Goal: Find specific page/section: Find specific page/section

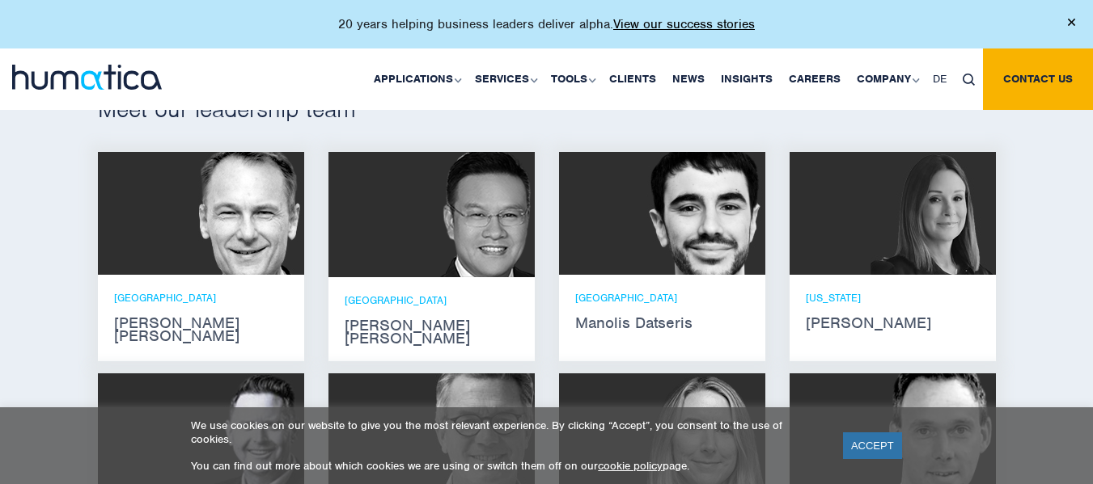
scroll to position [995, 0]
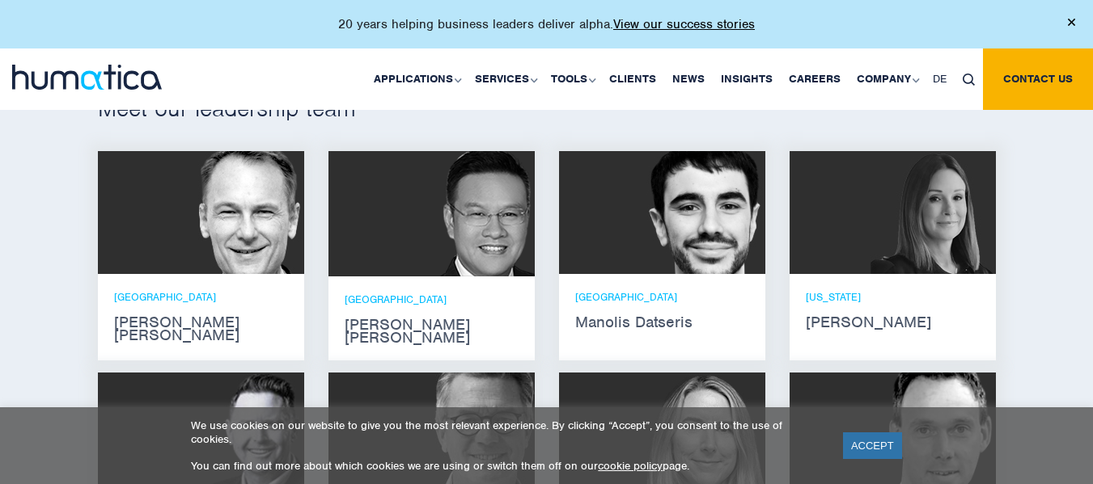
click at [798, 184] on div at bounding box center [892, 212] width 206 height 123
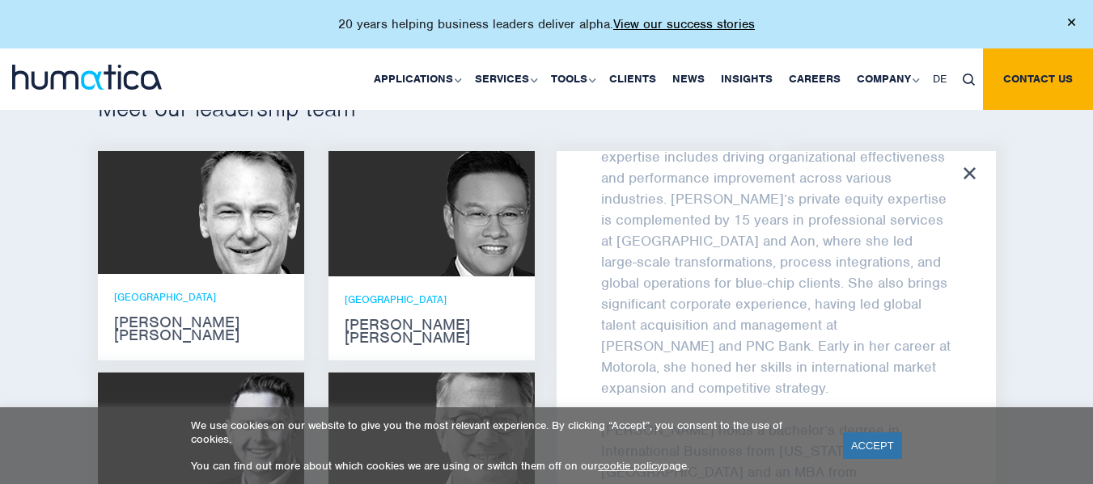
scroll to position [319, 0]
click at [1018, 193] on div "Meet our leadership team [PERSON_NAME] [PERSON_NAME] He holds degrees in Electr…" at bounding box center [546, 439] width 1093 height 837
click at [972, 164] on div "[PERSON_NAME] [PERSON_NAME] is an Operating Partner at Humatica, bringing exten…" at bounding box center [775, 364] width 439 height 427
click at [963, 169] on div "[PERSON_NAME] [PERSON_NAME] is an Operating Partner at Humatica, bringing exten…" at bounding box center [775, 364] width 439 height 427
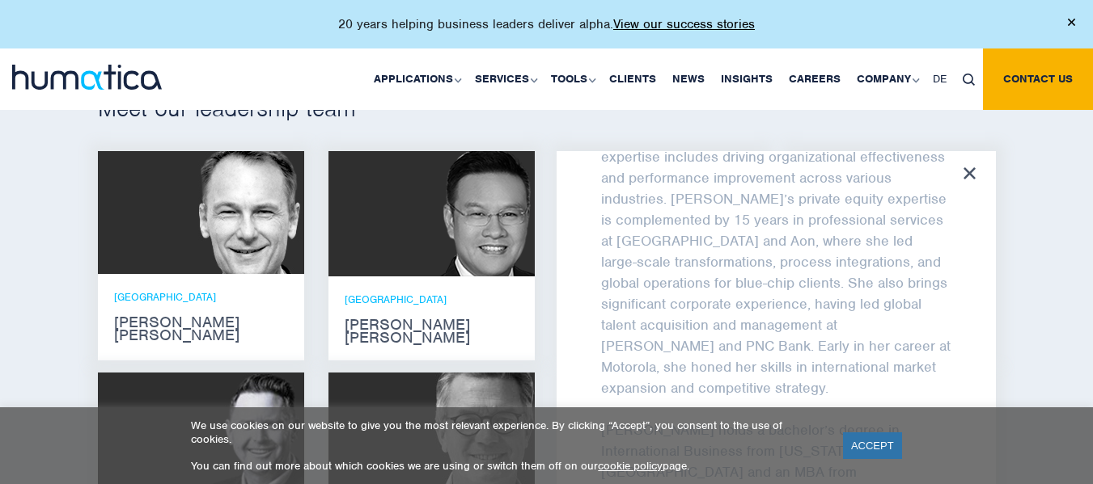
click at [963, 169] on div "[PERSON_NAME] [PERSON_NAME] is an Operating Partner at Humatica, bringing exten…" at bounding box center [775, 364] width 439 height 427
click at [1028, 220] on div "Meet our leadership team [PERSON_NAME] [PERSON_NAME] He holds degrees in Electr…" at bounding box center [546, 439] width 1093 height 837
click at [965, 178] on icon at bounding box center [969, 173] width 12 height 12
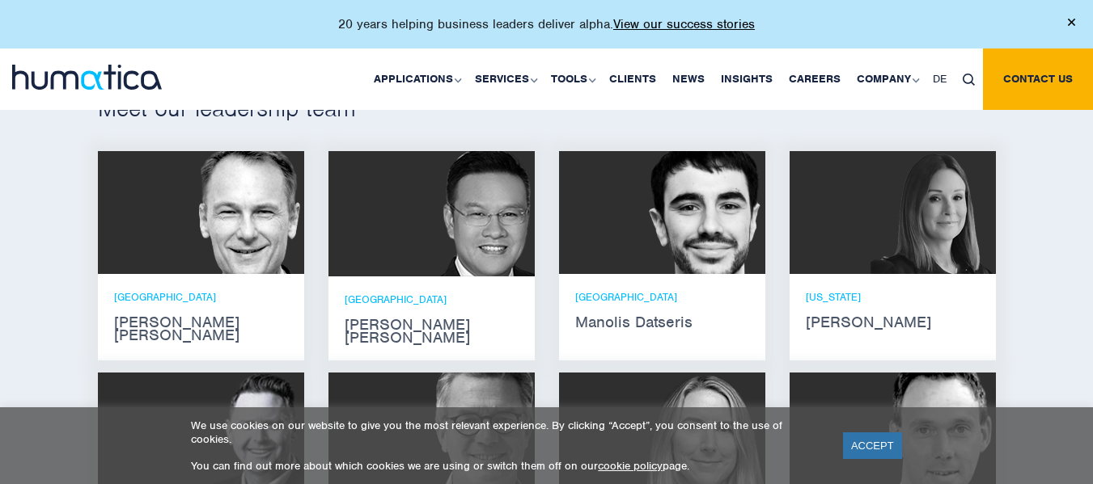
scroll to position [984, 0]
click at [688, 202] on img at bounding box center [702, 212] width 125 height 123
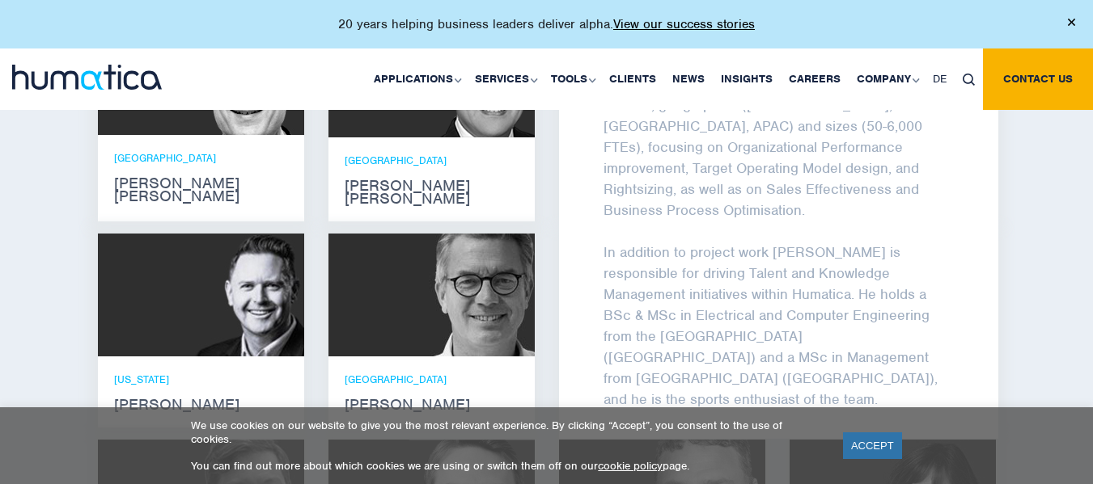
scroll to position [1135, 0]
click at [1069, 251] on div "Meet our leadership team [PERSON_NAME] [PERSON_NAME] He holds degrees in Electr…" at bounding box center [546, 299] width 1093 height 837
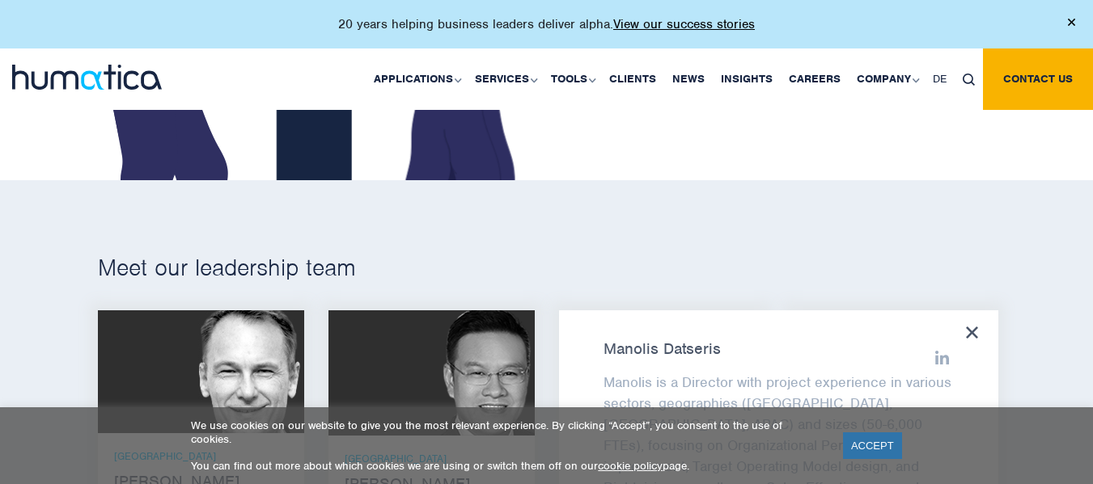
scroll to position [835, 0]
click at [968, 328] on icon at bounding box center [972, 334] width 12 height 12
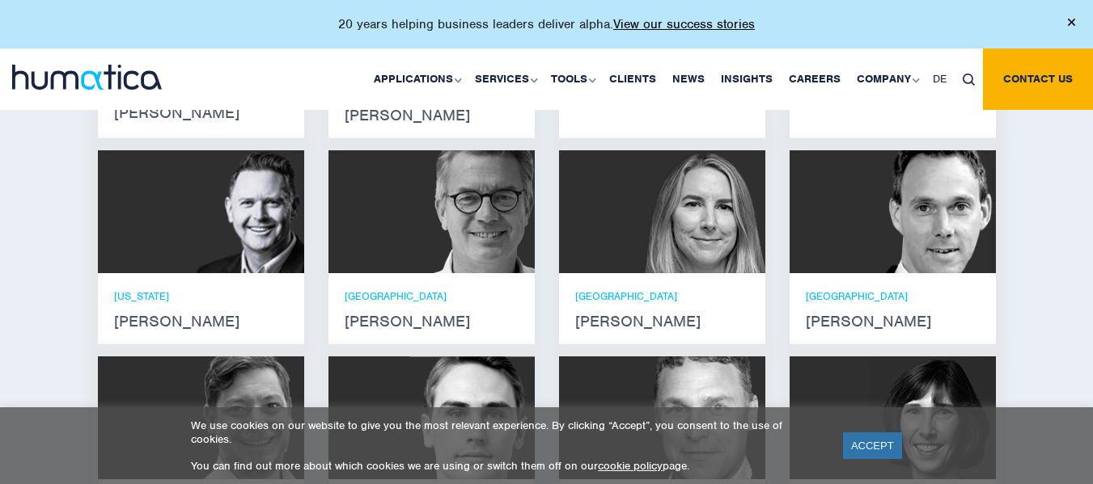
scroll to position [1216, 0]
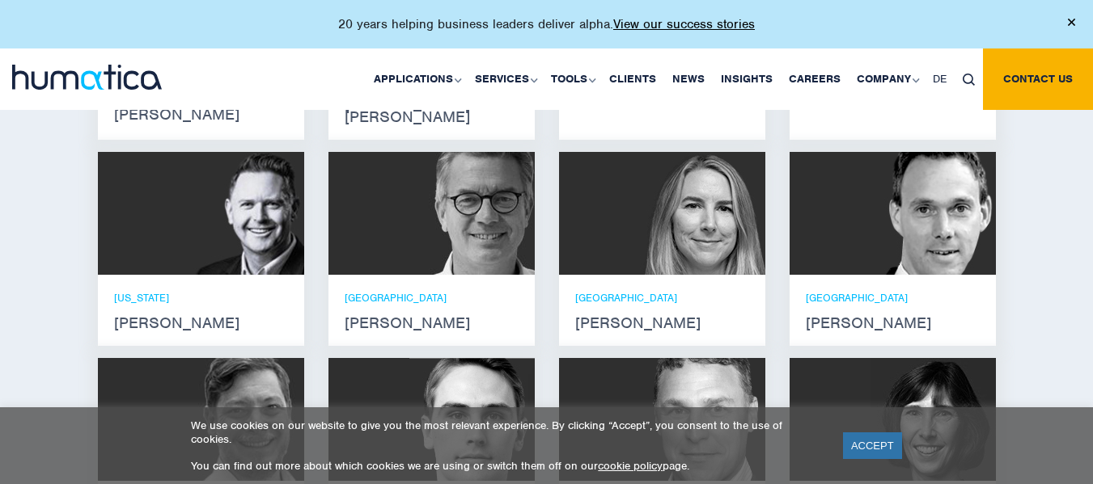
click at [214, 164] on img at bounding box center [241, 213] width 125 height 123
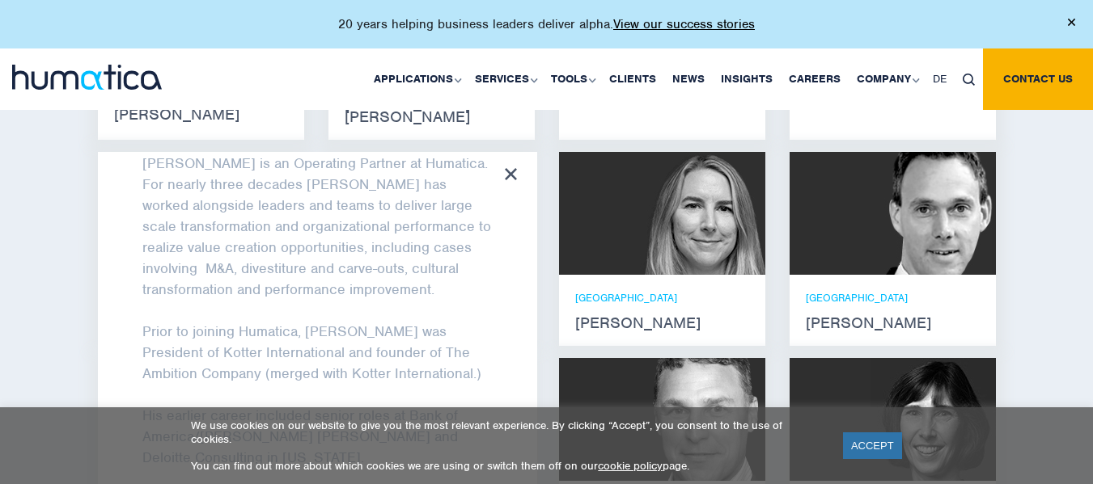
scroll to position [87, 0]
